Goal: Check status

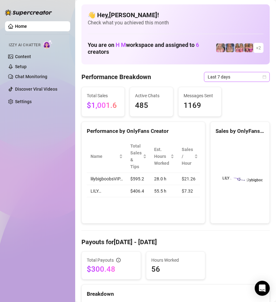
click at [262, 76] on icon "calendar" at bounding box center [264, 77] width 4 height 4
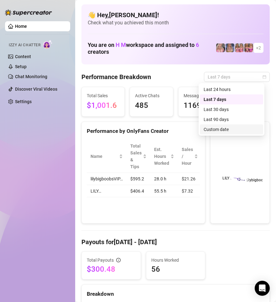
click at [235, 126] on div "Custom date" at bounding box center [231, 129] width 63 height 10
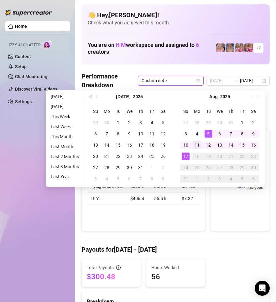
type input "[DATE]"
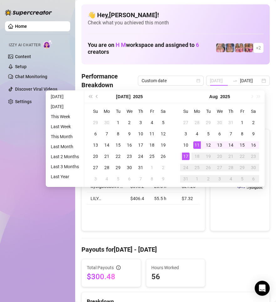
click at [197, 145] on div "11" at bounding box center [197, 145] width 8 height 8
type input "[DATE]"
click at [182, 158] on div "17" at bounding box center [186, 157] width 8 height 8
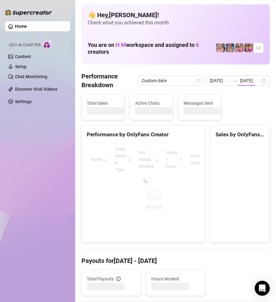
type input "[DATE]"
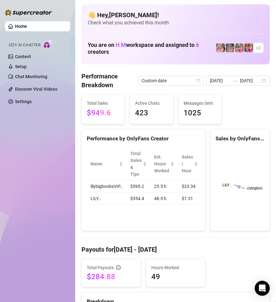
click at [209, 16] on h4 "👋 Hey, [PERSON_NAME] !" at bounding box center [175, 15] width 175 height 9
